Goal: Navigation & Orientation: Go to known website

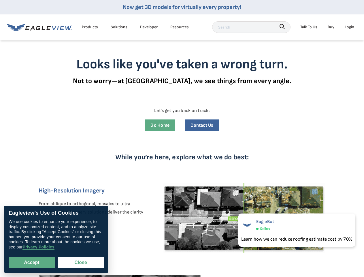
click at [182, 138] on div "While you’re here, explore what we do best: High-Resolution Imagery From obliqu…" at bounding box center [182, 246] width 309 height 221
click at [90, 27] on div "Products" at bounding box center [90, 26] width 16 height 7
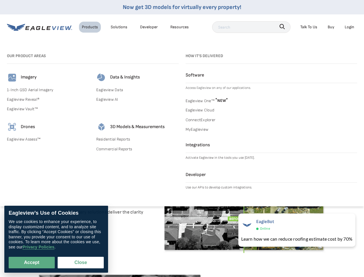
click at [119, 27] on div "Solutions" at bounding box center [119, 26] width 17 height 7
click at [180, 27] on div "Resources" at bounding box center [179, 26] width 18 height 7
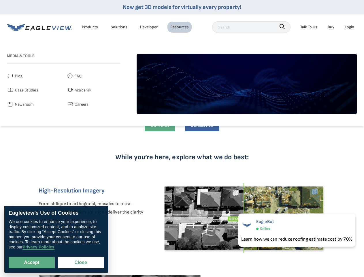
click at [282, 27] on icon "button" at bounding box center [282, 26] width 5 height 5
click at [309, 27] on div "Talk To Us" at bounding box center [309, 26] width 17 height 7
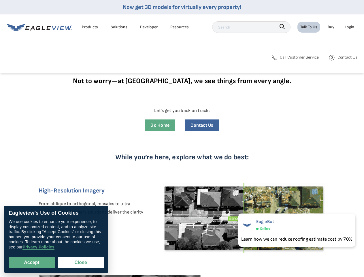
click at [350, 27] on div "Login" at bounding box center [350, 26] width 10 height 7
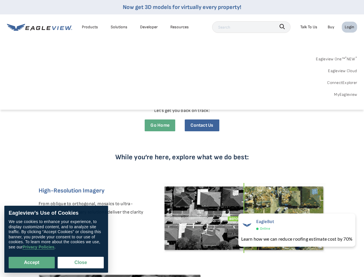
click at [32, 262] on button "Accept" at bounding box center [32, 263] width 46 height 12
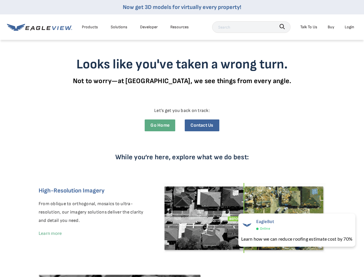
click at [81, 262] on button "Close" at bounding box center [80, 261] width 44 height 11
checkbox input "false"
click at [296, 230] on div "EagleBot Online" at bounding box center [296, 225] width 111 height 14
